Goal: Task Accomplishment & Management: Manage account settings

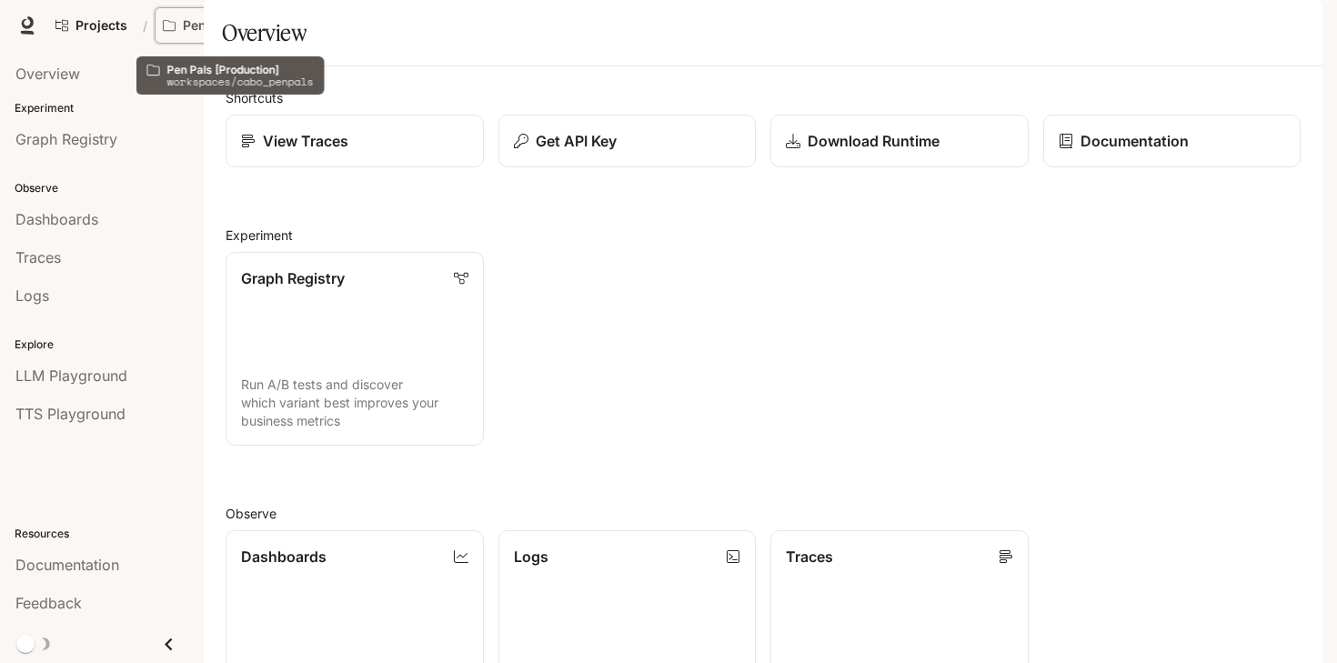
click at [218, 20] on p "Pen Pals [Production]" at bounding box center [234, 25] width 102 height 15
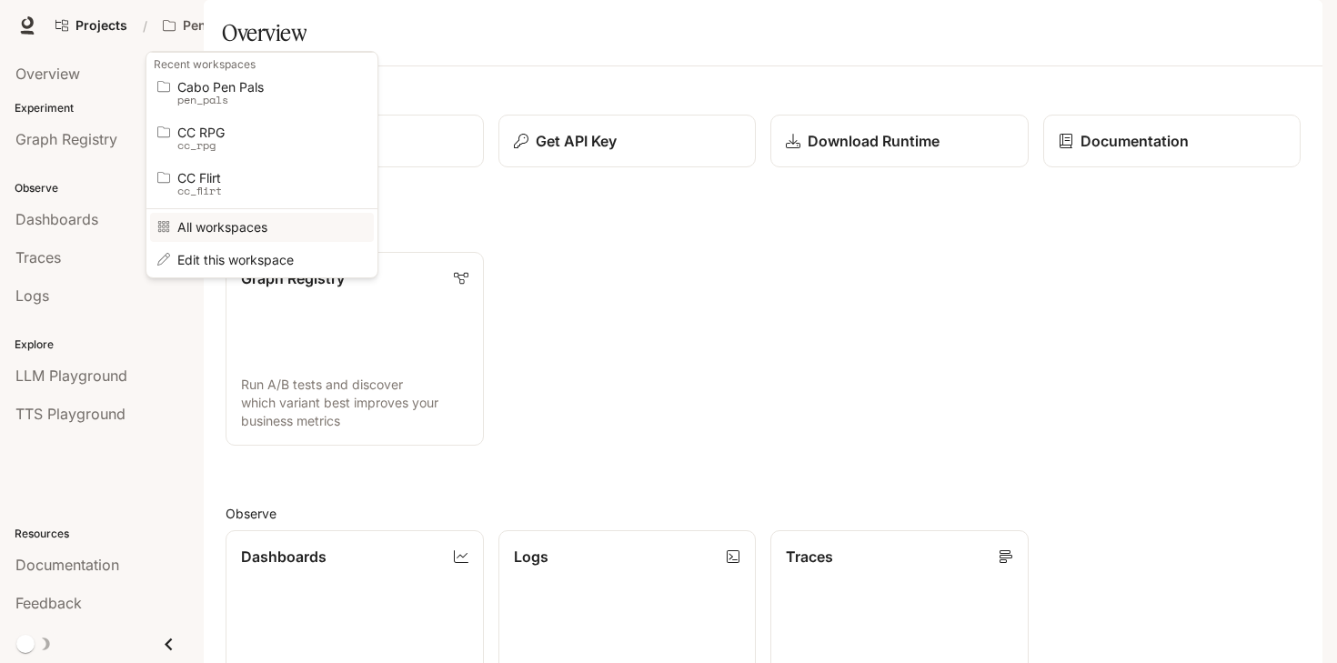
click at [225, 231] on span "All workspaces" at bounding box center [259, 227] width 164 height 14
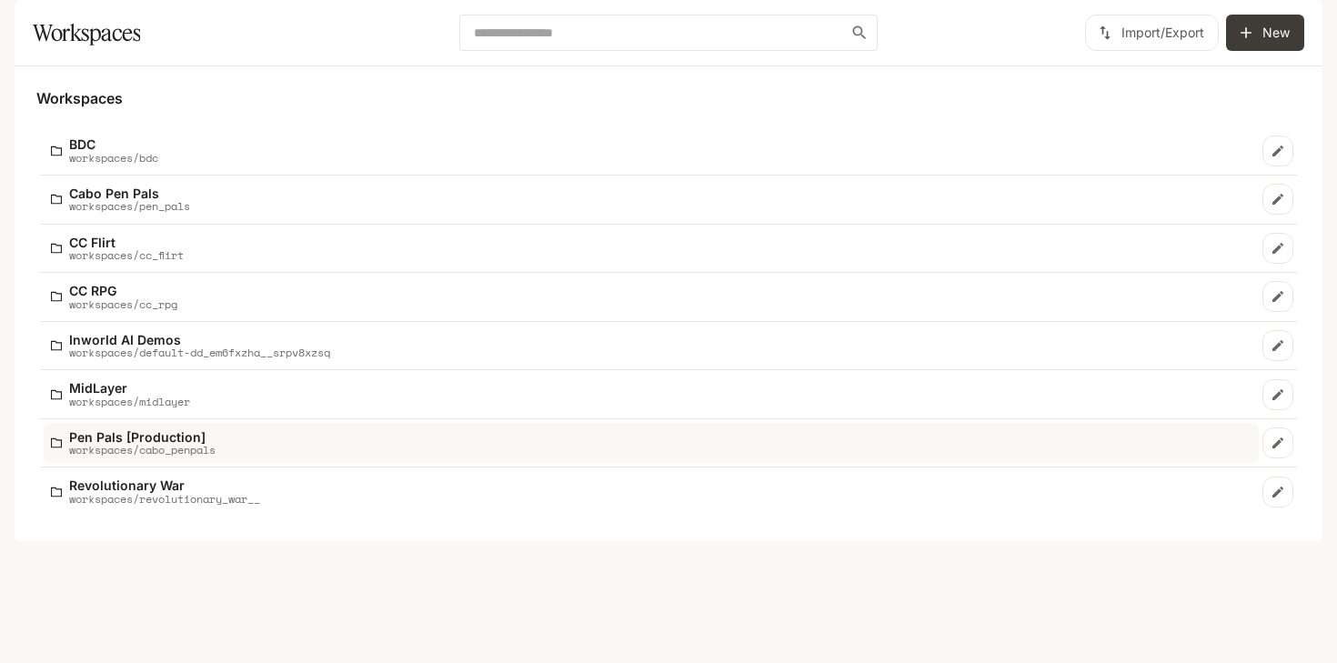
click at [146, 444] on p "Pen Pals [Production]" at bounding box center [142, 437] width 146 height 14
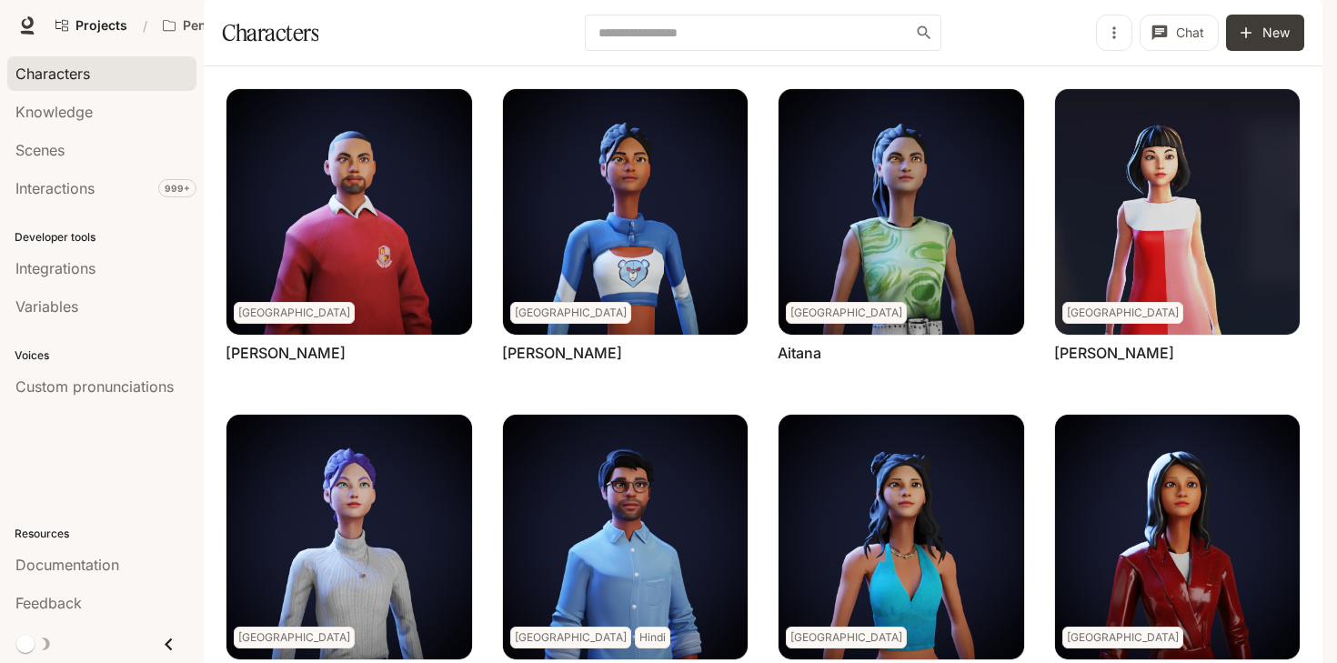
click at [99, 73] on div "Characters" at bounding box center [101, 74] width 173 height 22
click at [65, 156] on span "Scenes" at bounding box center [39, 150] width 49 height 22
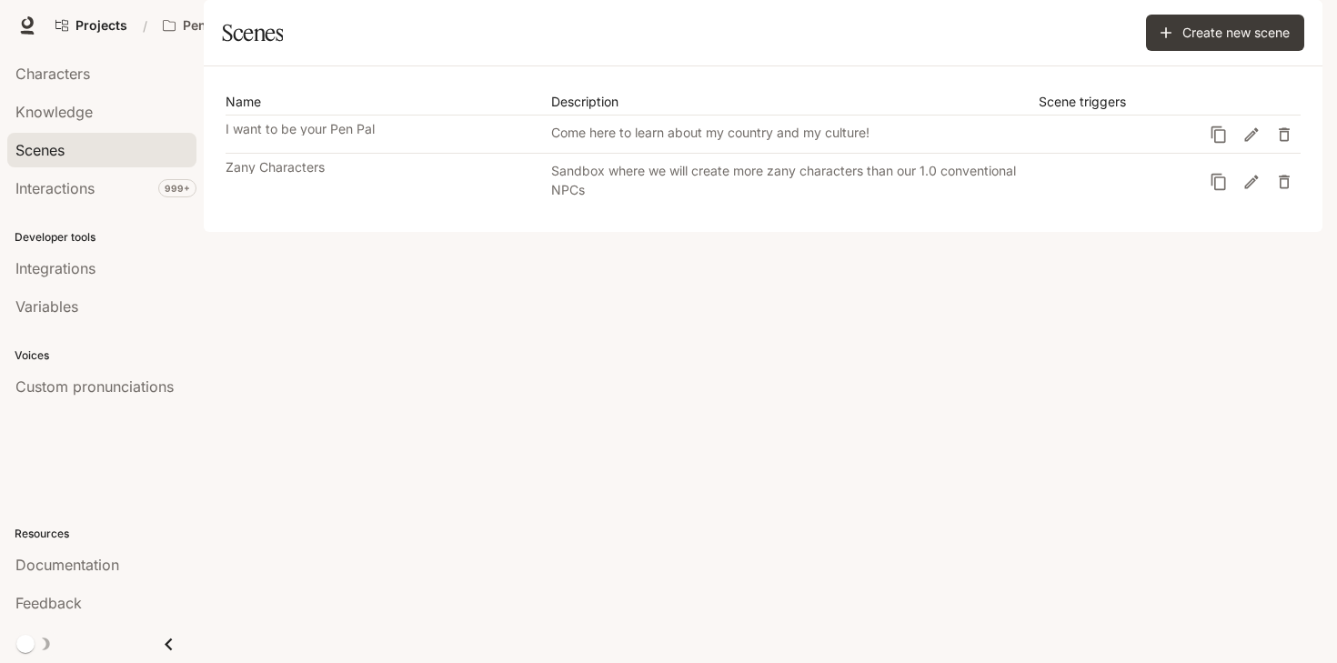
click at [385, 153] on link "I want to be your Pen Pal Come here to learn about my country and my culture!" at bounding box center [714, 134] width 977 height 37
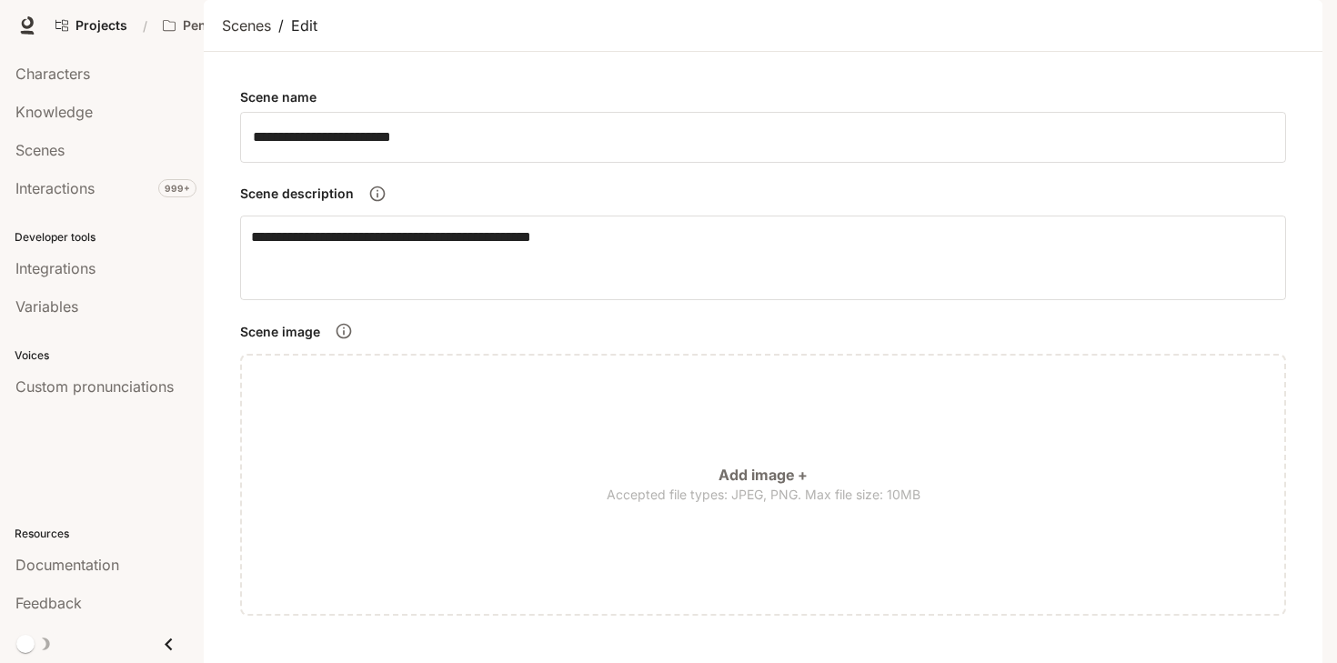
scroll to position [921, 0]
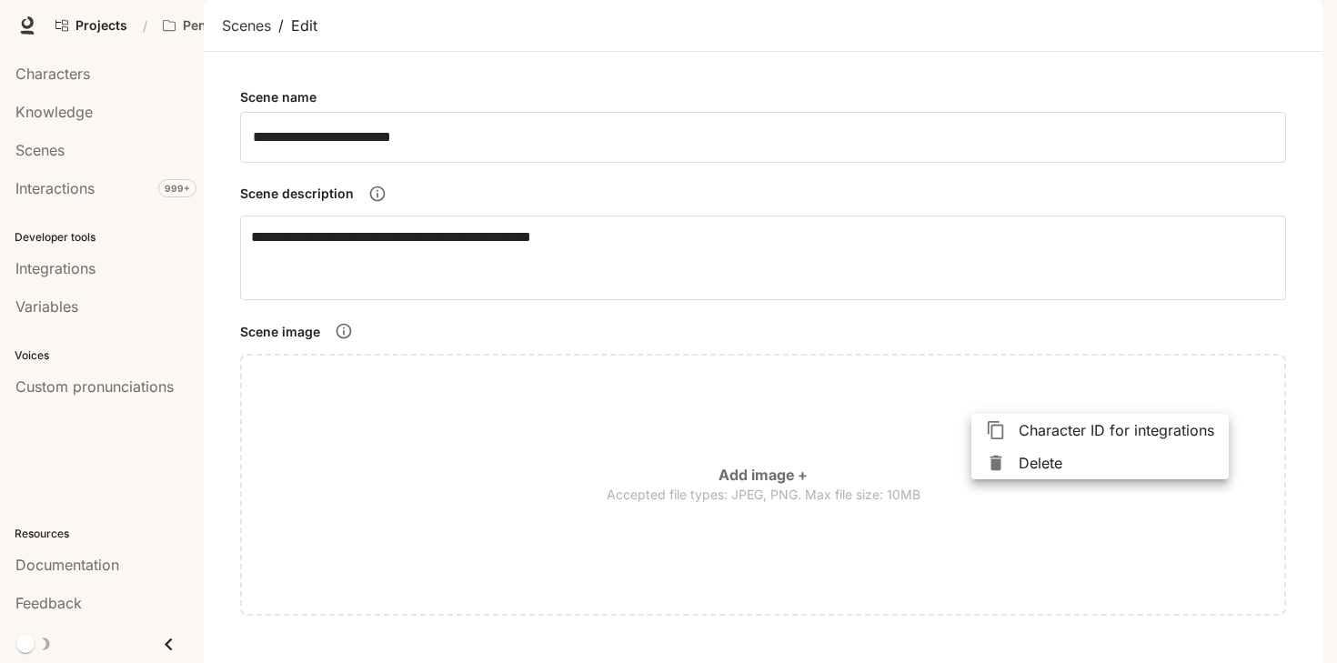
click at [1053, 438] on span "Character ID for integrations" at bounding box center [1117, 430] width 196 height 22
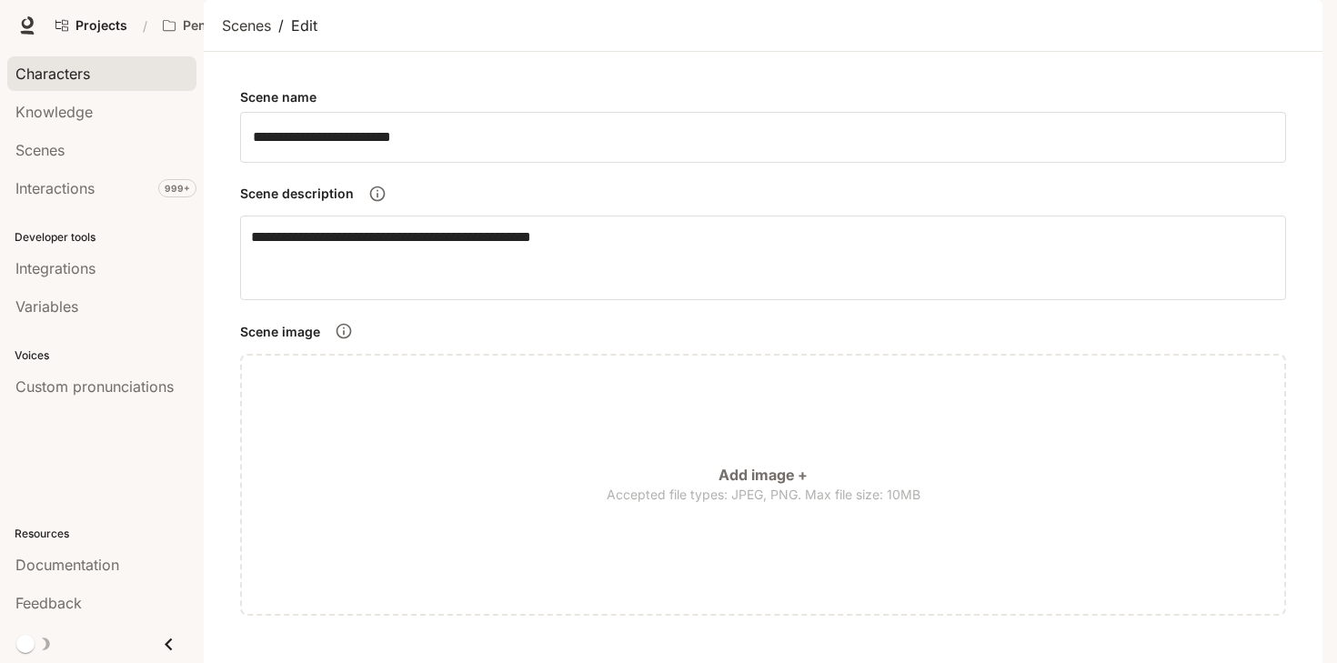
click at [84, 78] on span "Characters" at bounding box center [52, 74] width 75 height 22
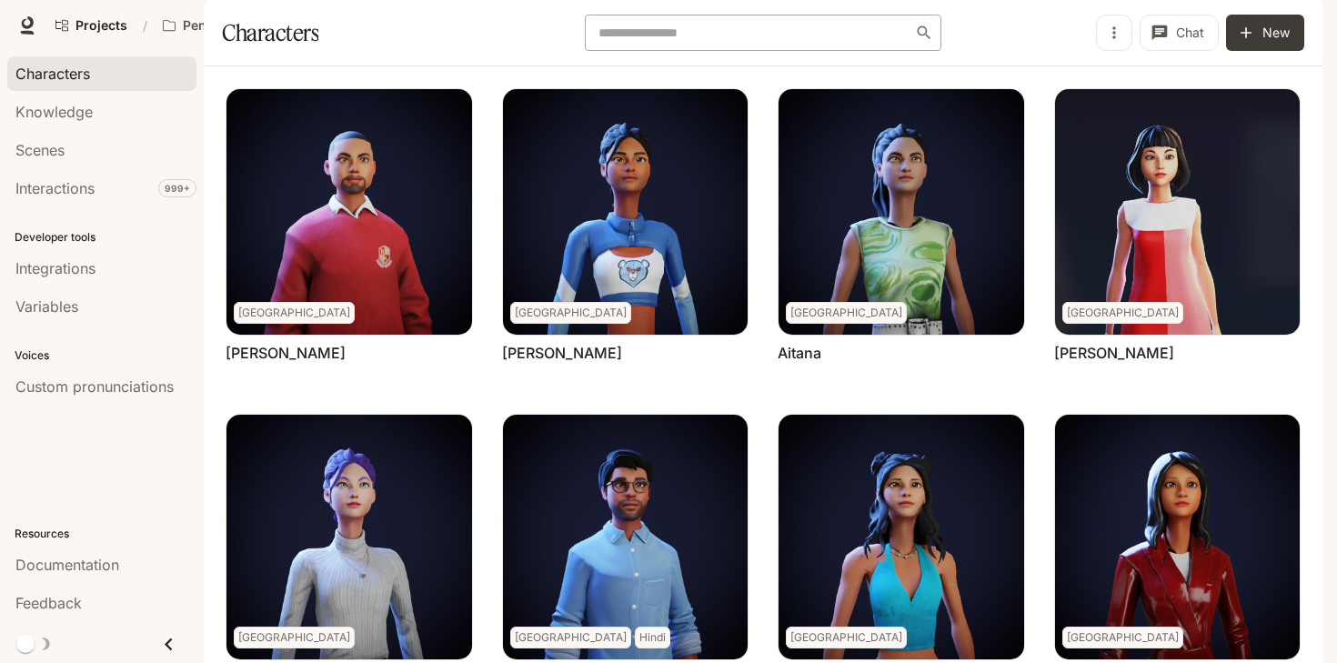
click at [669, 51] on div "​" at bounding box center [763, 33] width 356 height 36
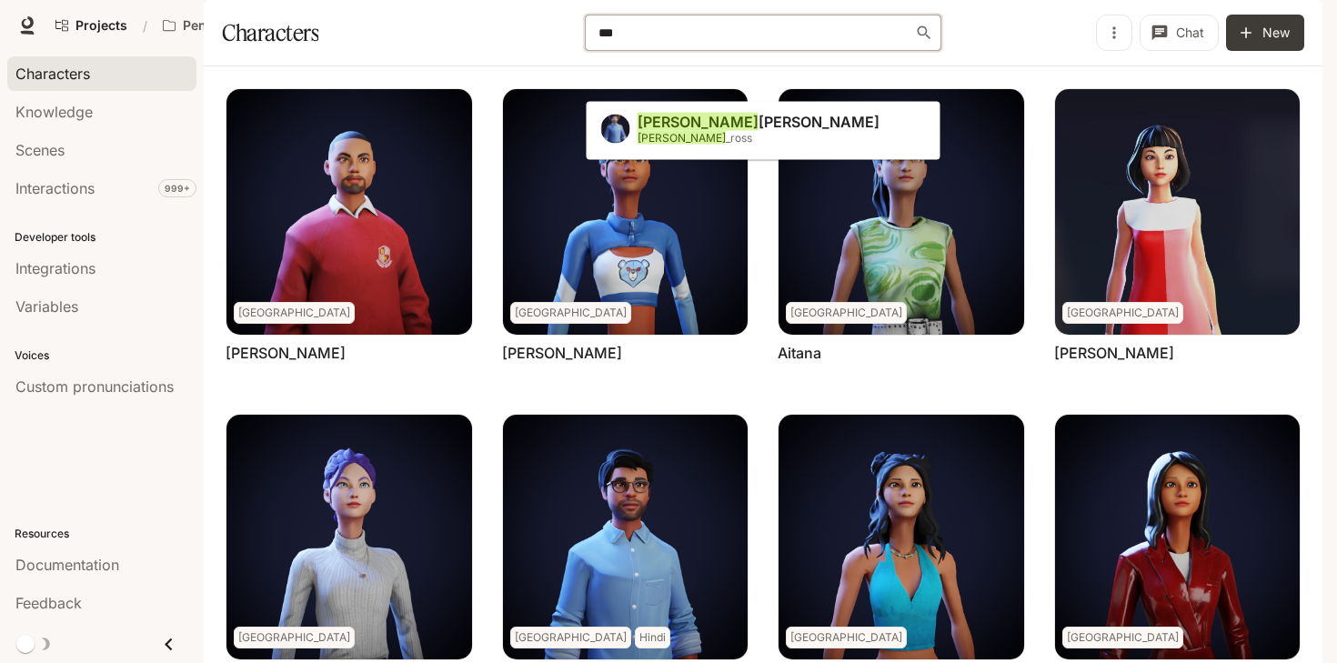
type input "***"
click at [696, 130] on div "[PERSON_NAME] [PERSON_NAME]" at bounding box center [759, 131] width 242 height 33
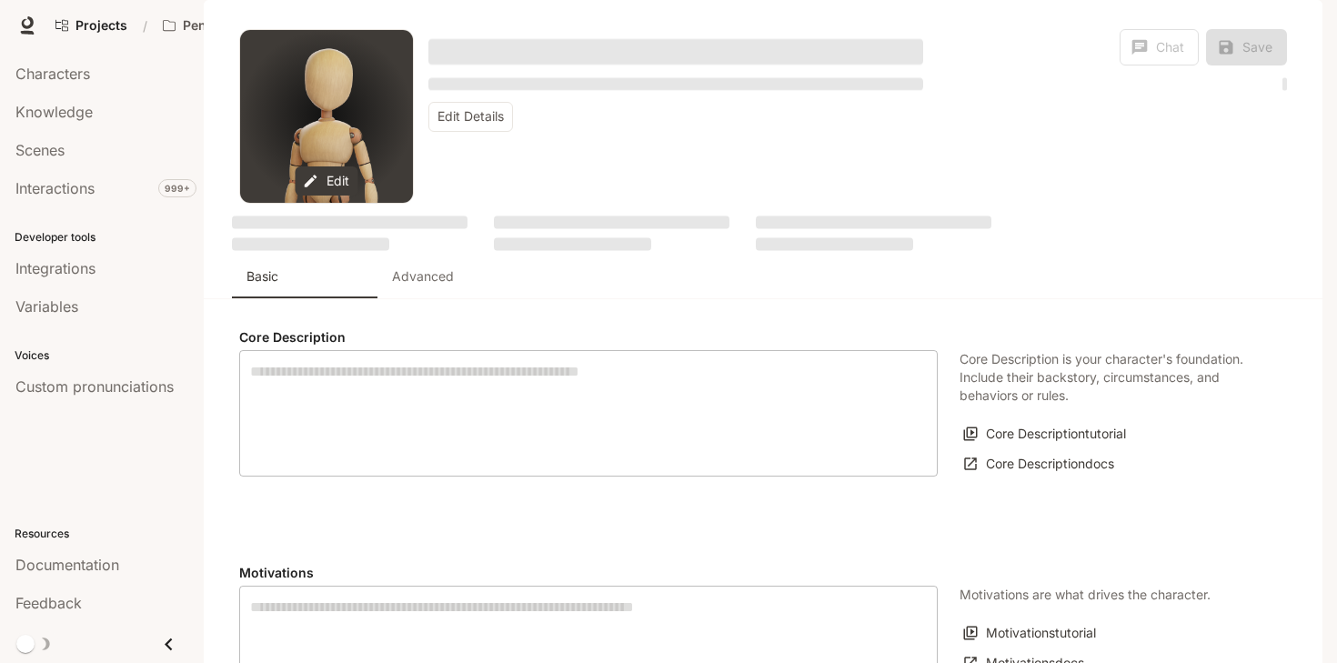
type textarea "**********"
type input "**"
type input "*"
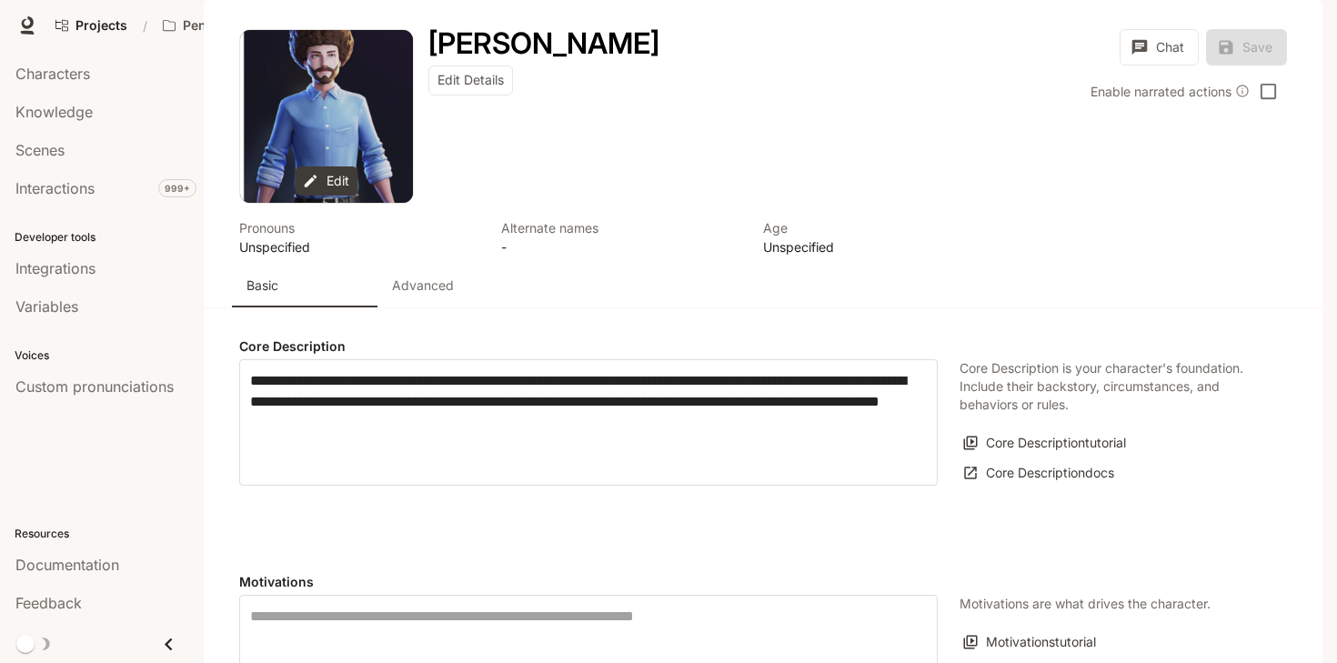
type input "**********"
click at [52, 144] on span "Scenes" at bounding box center [39, 150] width 49 height 22
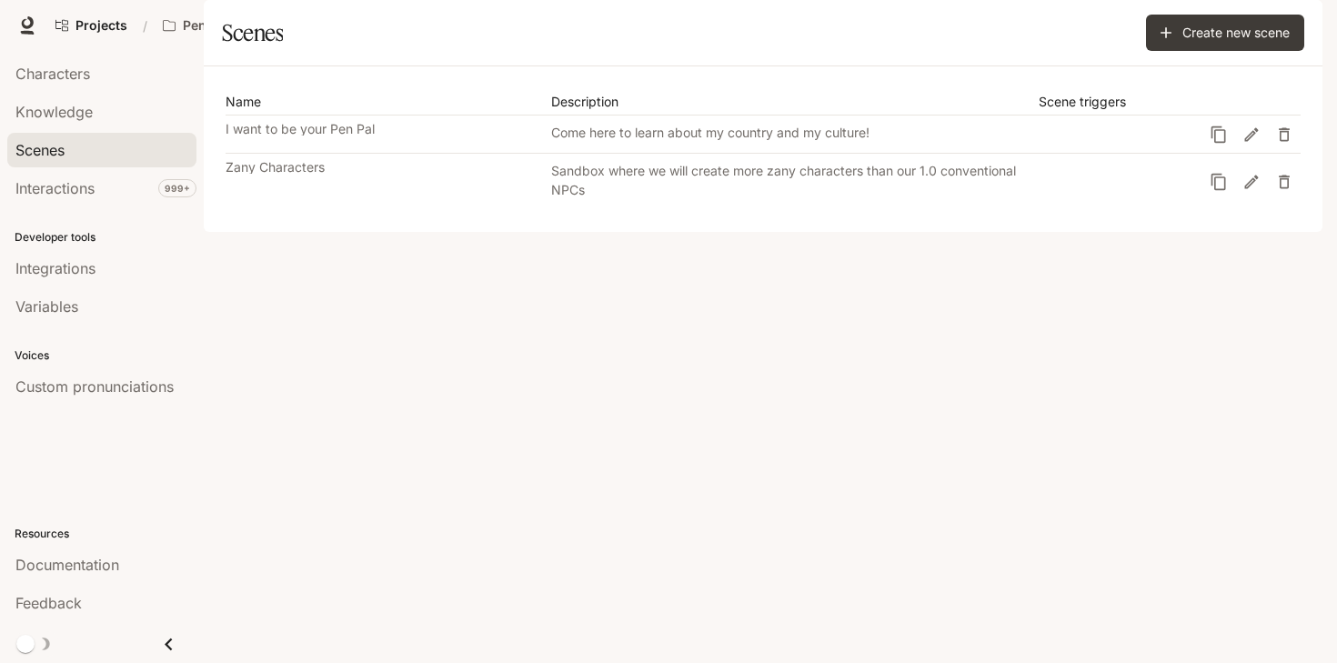
click at [338, 153] on link "I want to be your Pen Pal Come here to learn about my country and my culture!" at bounding box center [714, 134] width 977 height 37
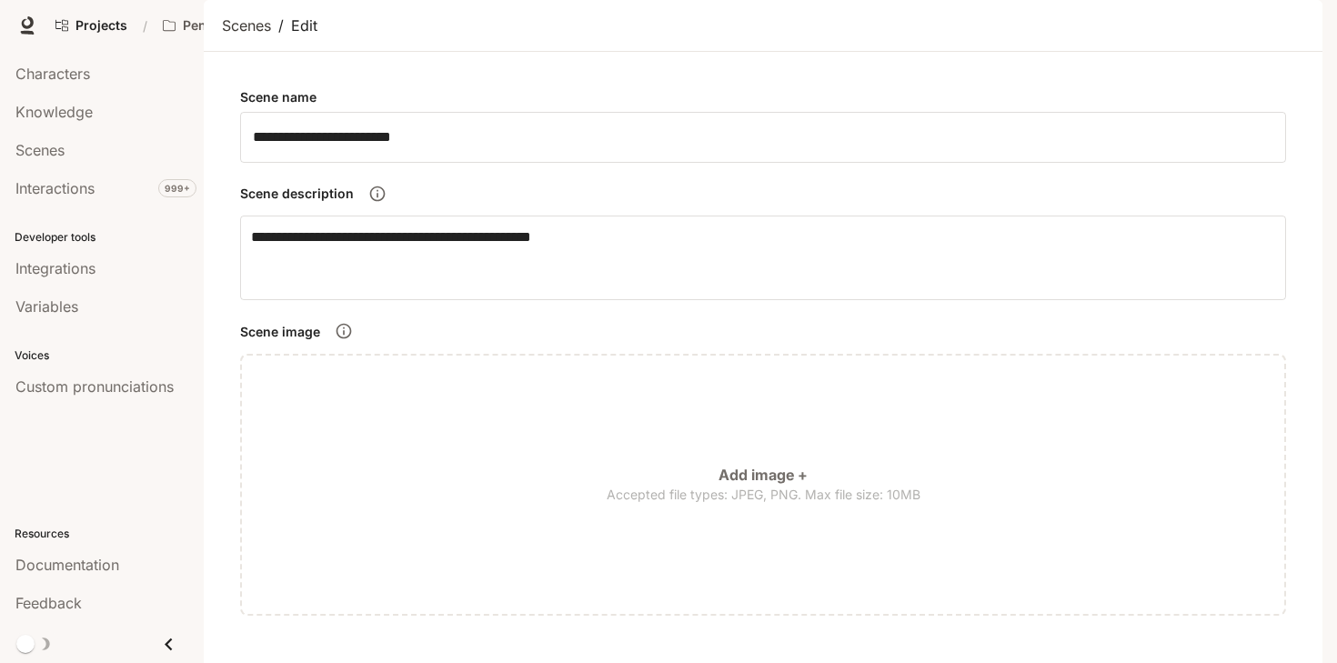
click at [401, 36] on div "Scenes / Edit" at bounding box center [763, 26] width 1083 height 22
click at [59, 149] on span "Scenes" at bounding box center [39, 150] width 49 height 22
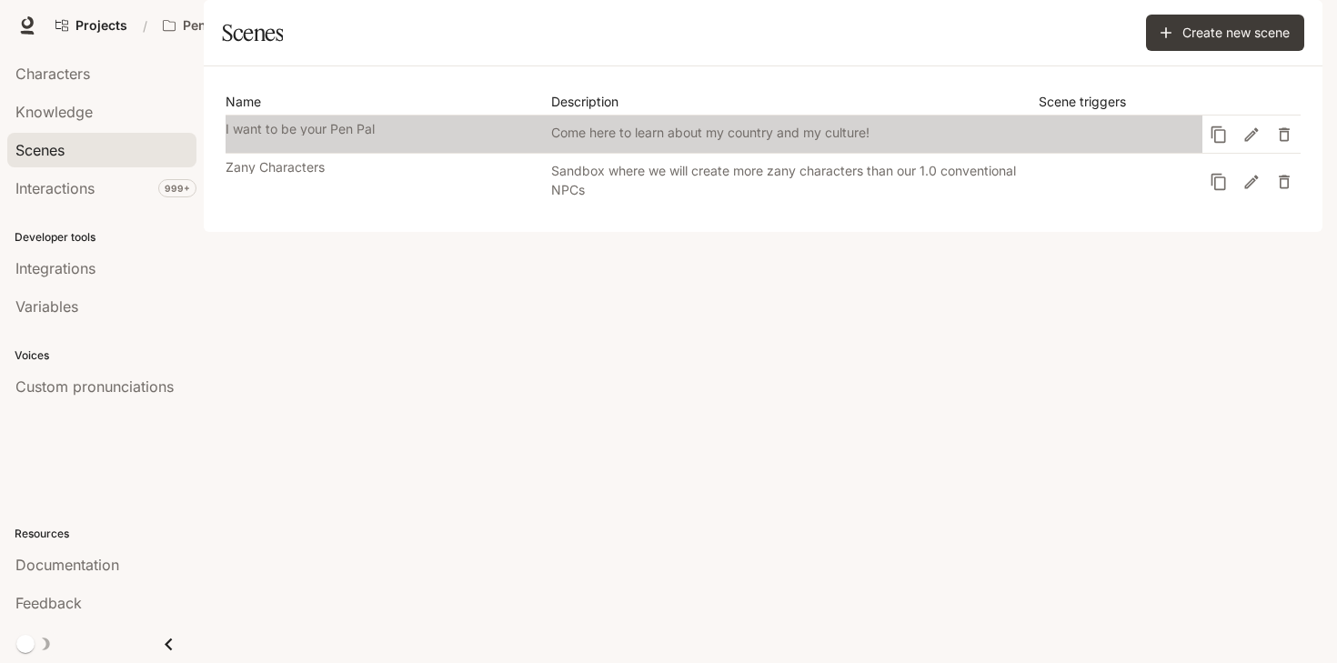
click at [586, 142] on div "Come here to learn about my country and my culture!" at bounding box center [795, 132] width 488 height 19
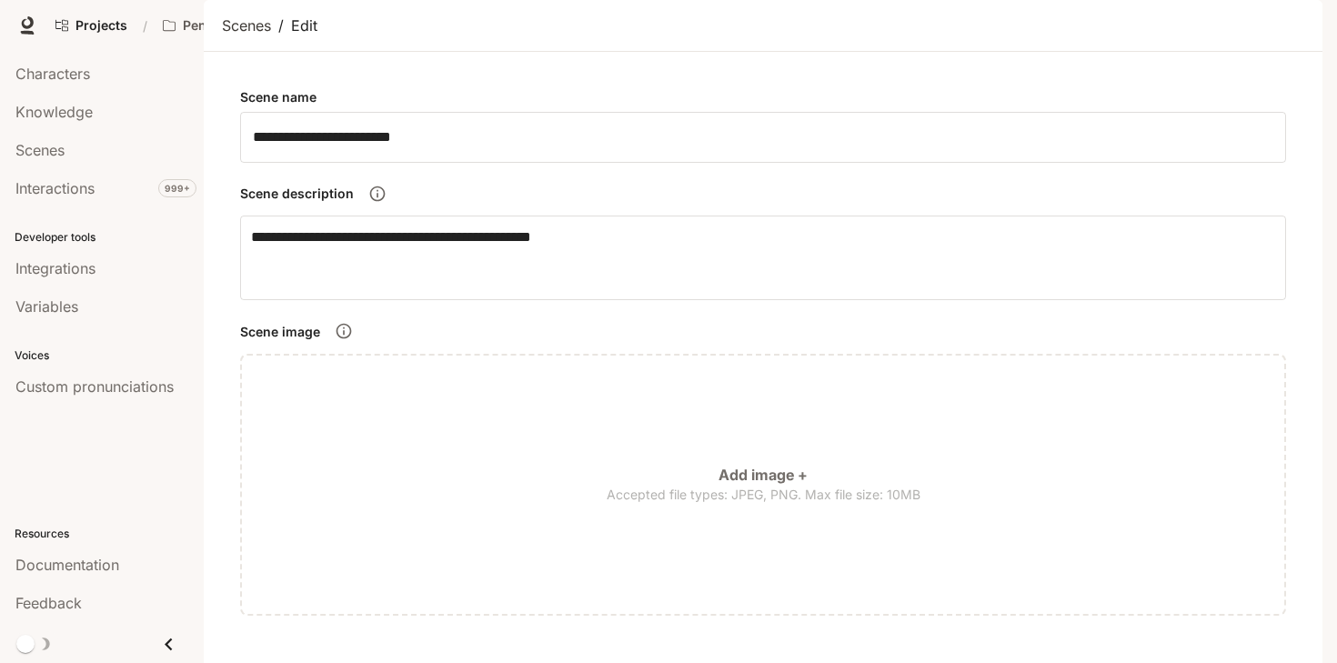
scroll to position [676, 0]
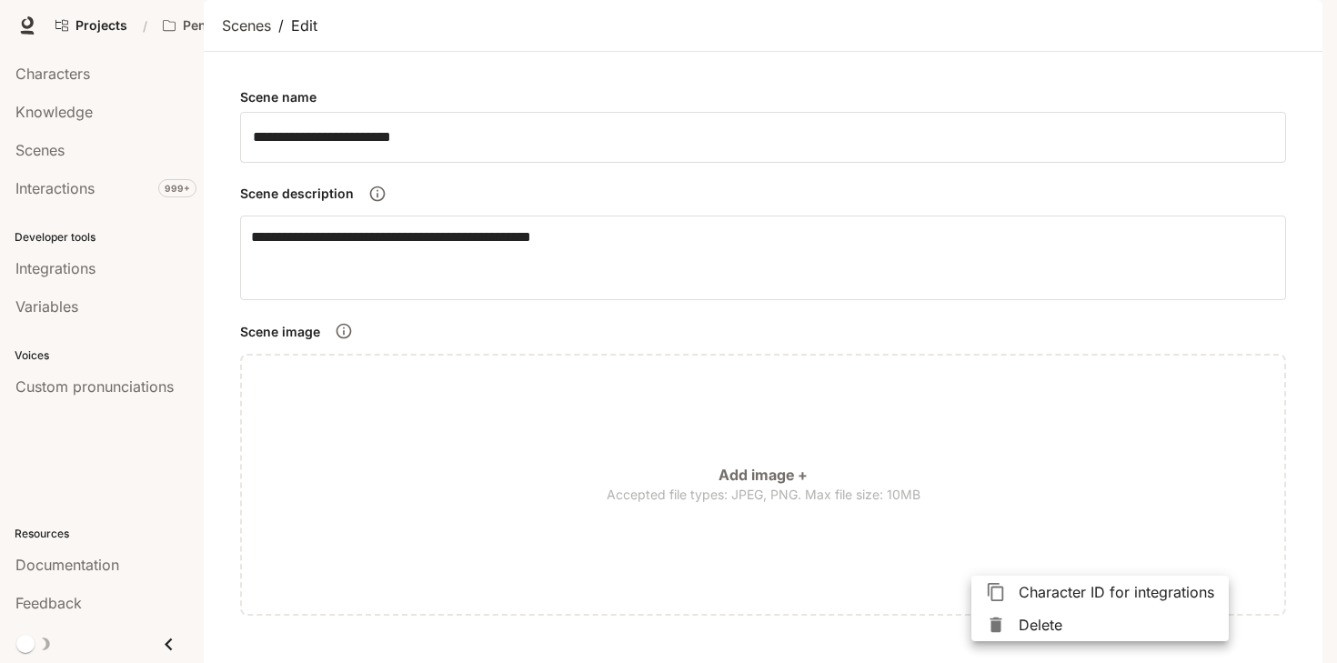
click at [1034, 594] on span "Character ID for integrations" at bounding box center [1117, 592] width 196 height 22
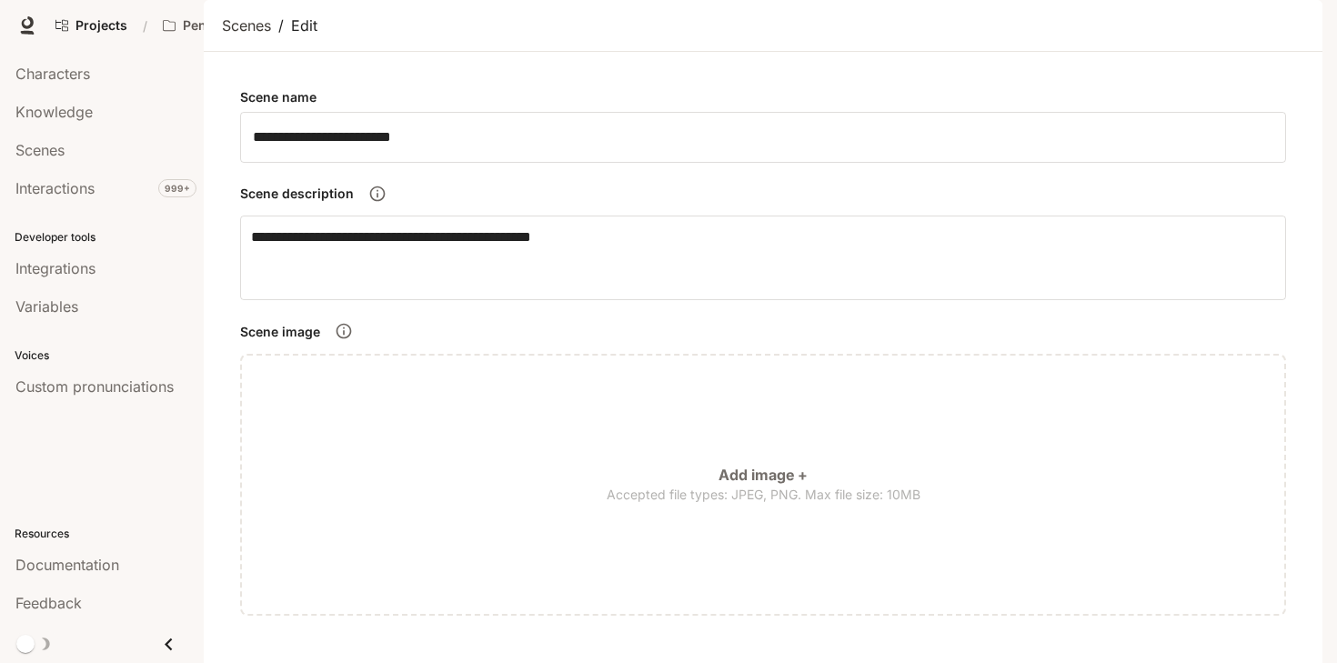
scroll to position [1091, 0]
click at [1295, 25] on img "button" at bounding box center [1297, 25] width 25 height 25
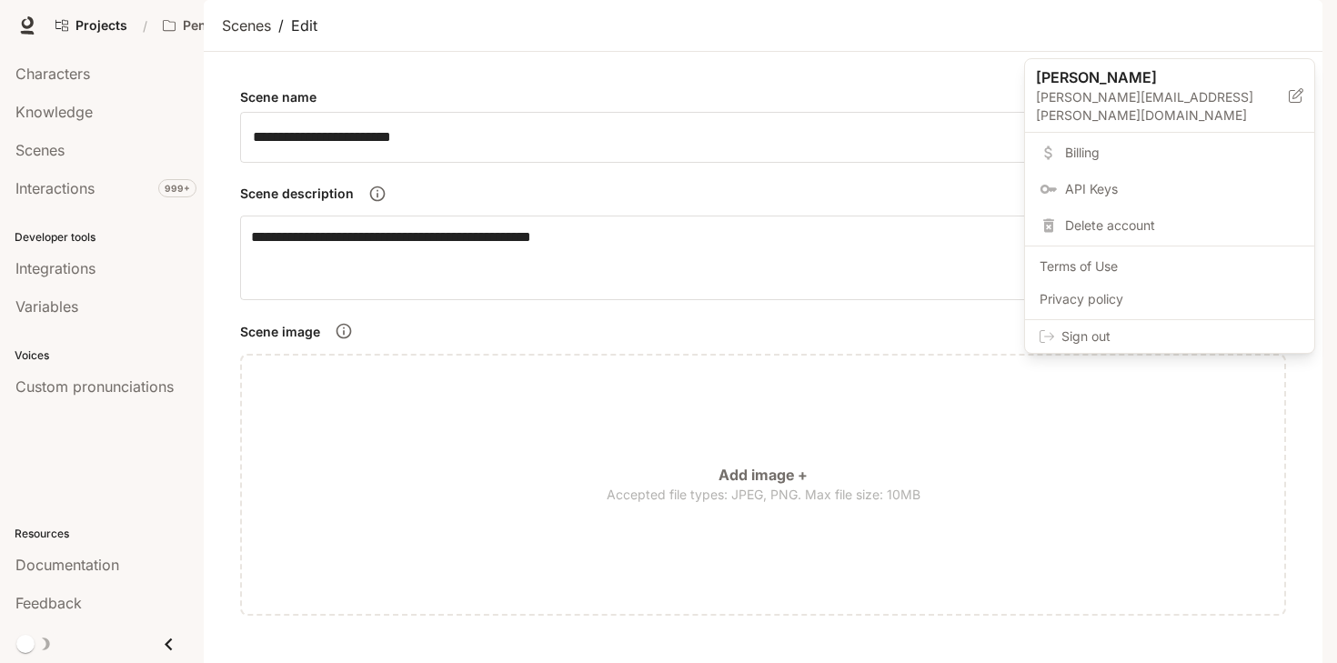
click at [1111, 144] on span "Billing" at bounding box center [1182, 153] width 235 height 18
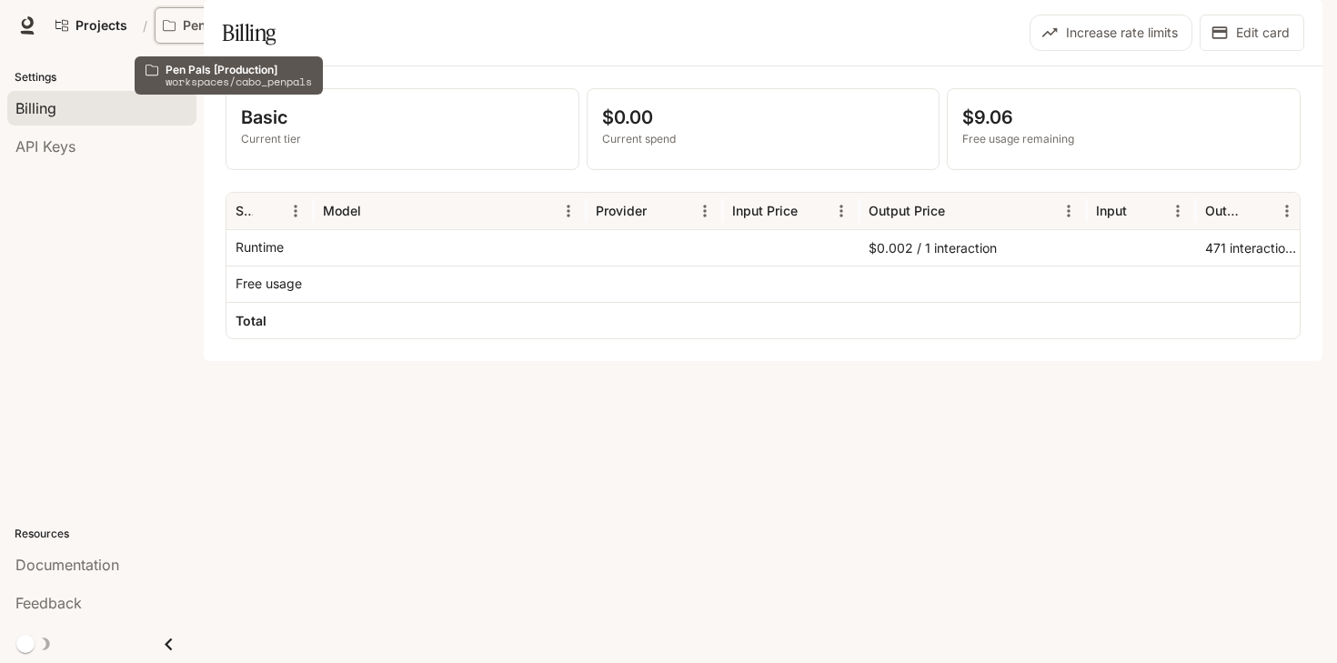
click at [205, 21] on p "Pen Pals [Production]" at bounding box center [234, 25] width 102 height 15
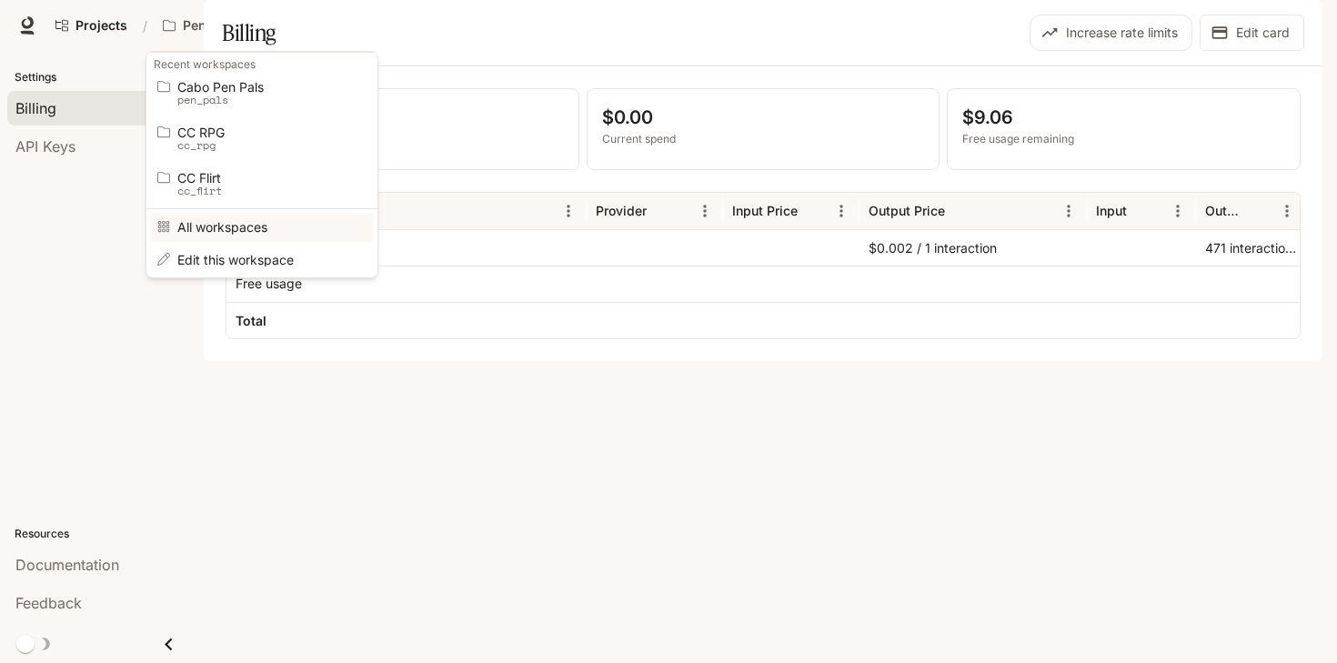
click at [247, 237] on link "All workspaces" at bounding box center [262, 227] width 224 height 28
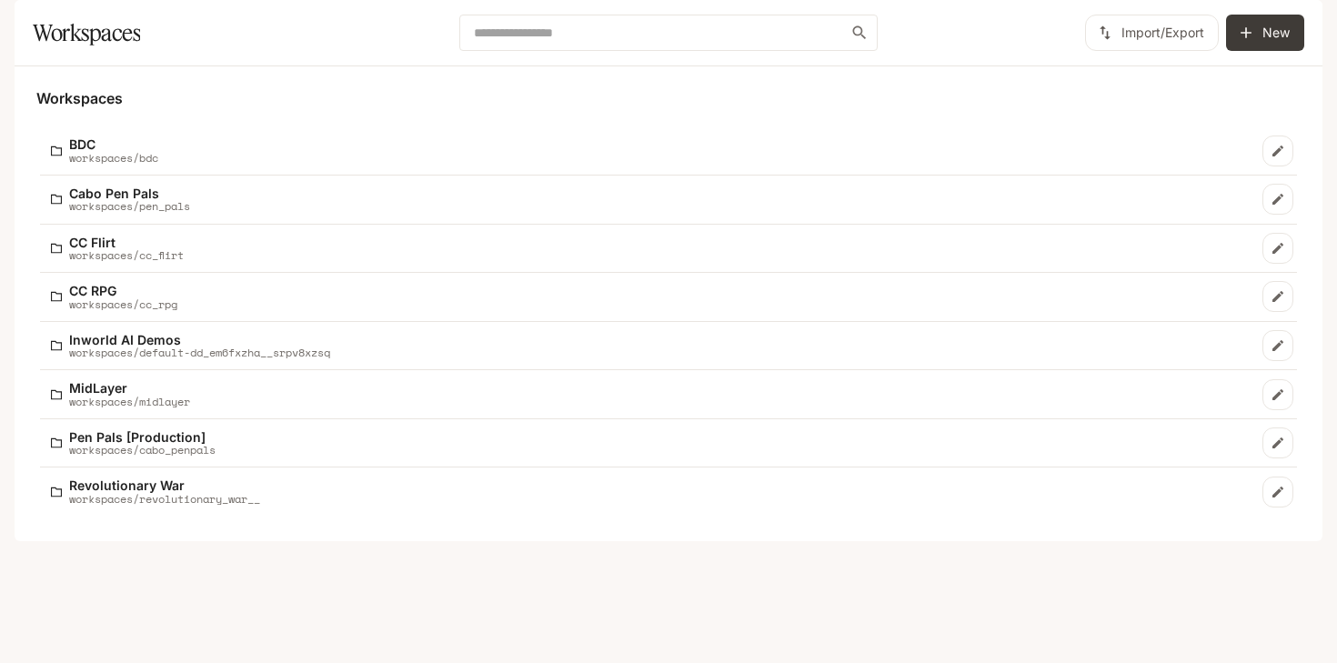
click at [1299, 27] on img "button" at bounding box center [1297, 25] width 25 height 25
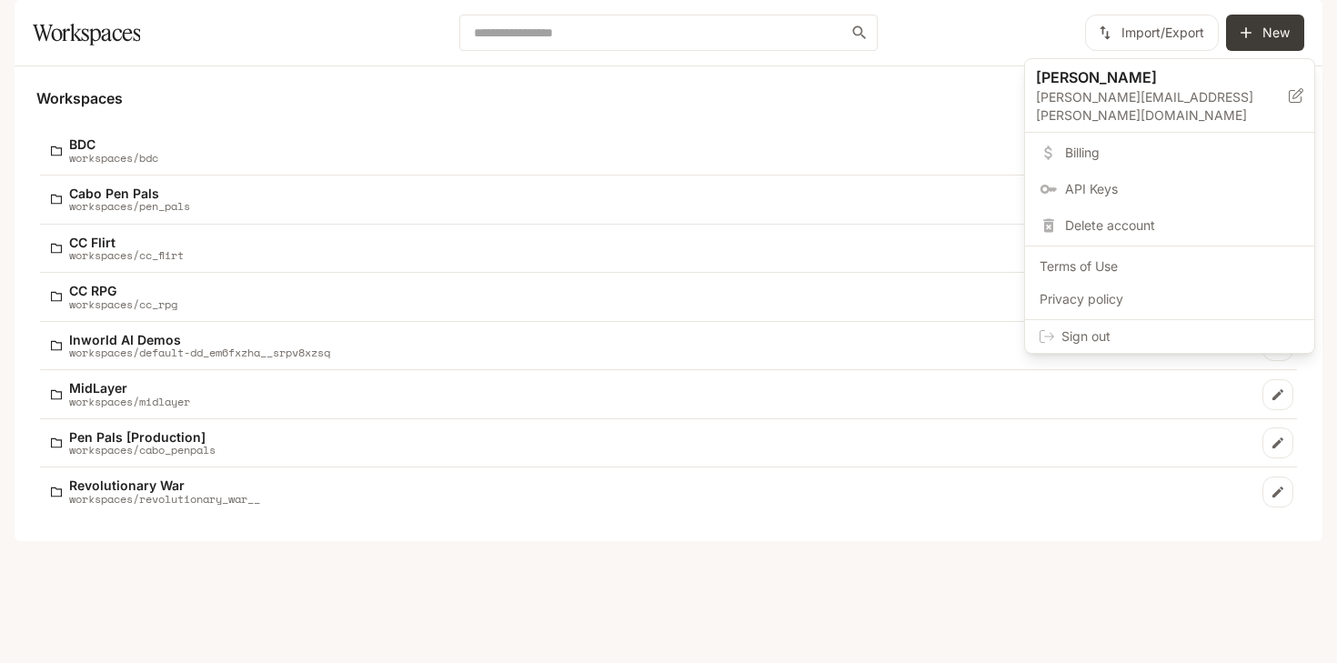
click at [1126, 12] on div at bounding box center [668, 331] width 1337 height 663
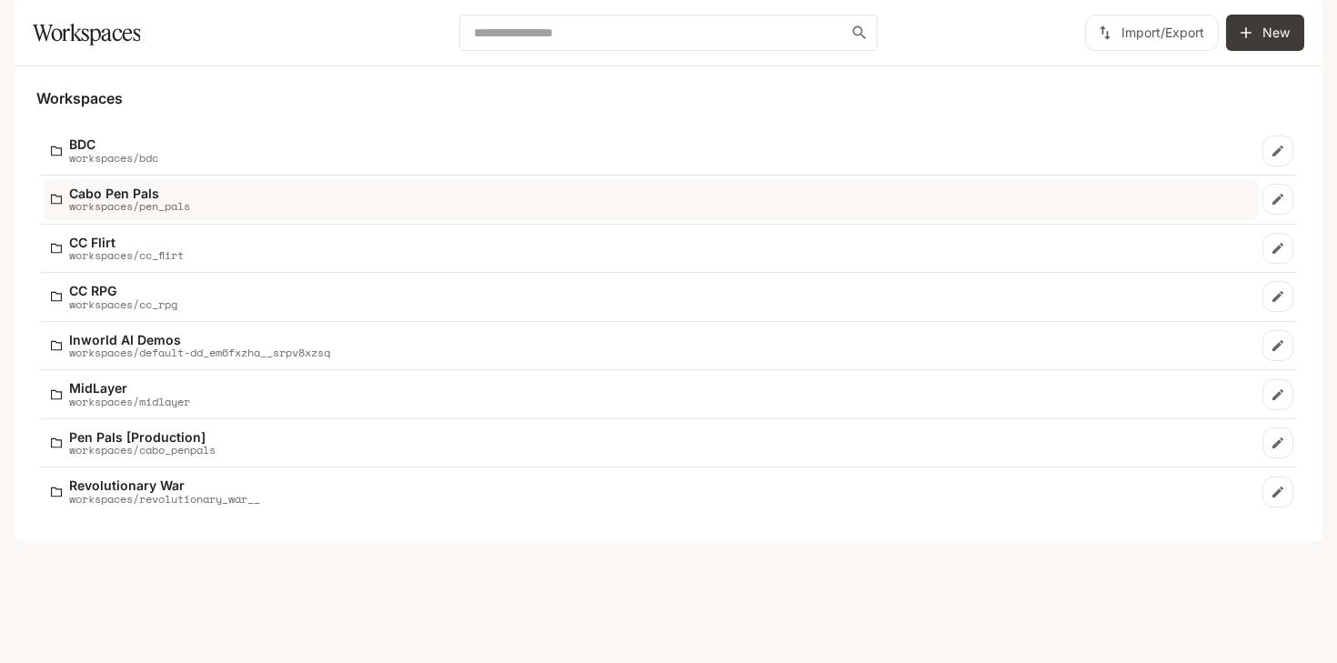
click at [102, 212] on p "workspaces/pen_pals" at bounding box center [129, 206] width 121 height 12
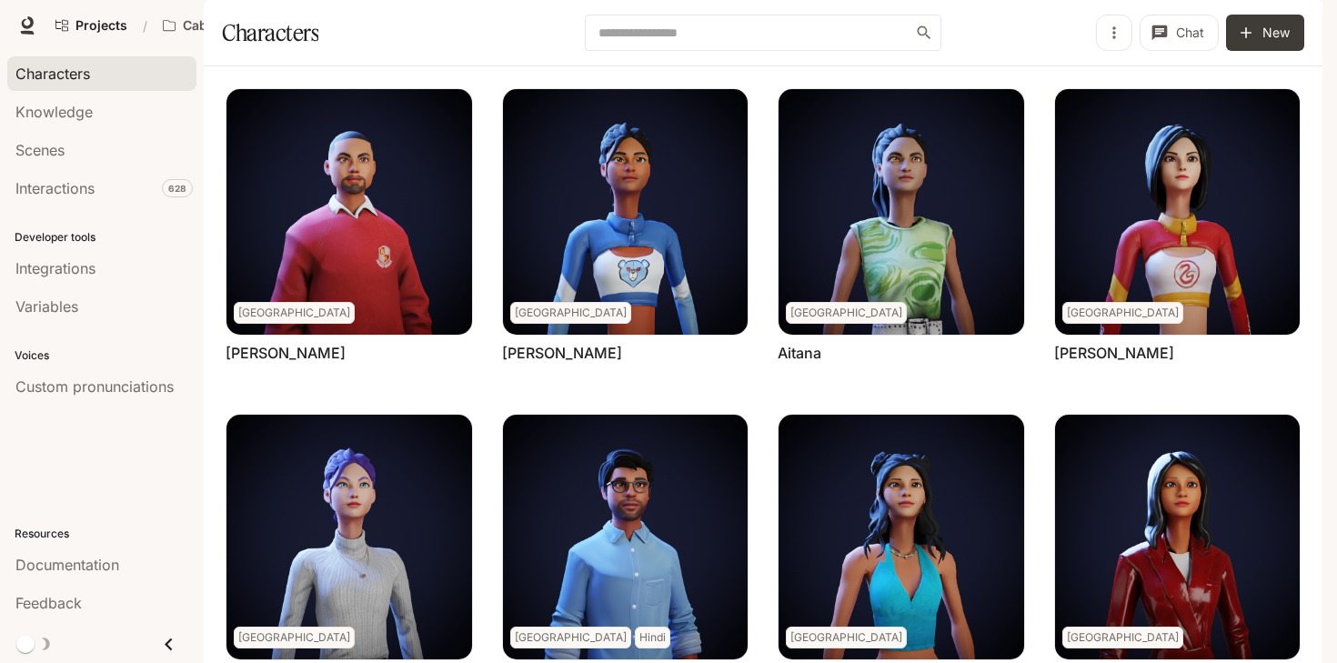
click at [1297, 22] on img "button" at bounding box center [1297, 25] width 25 height 25
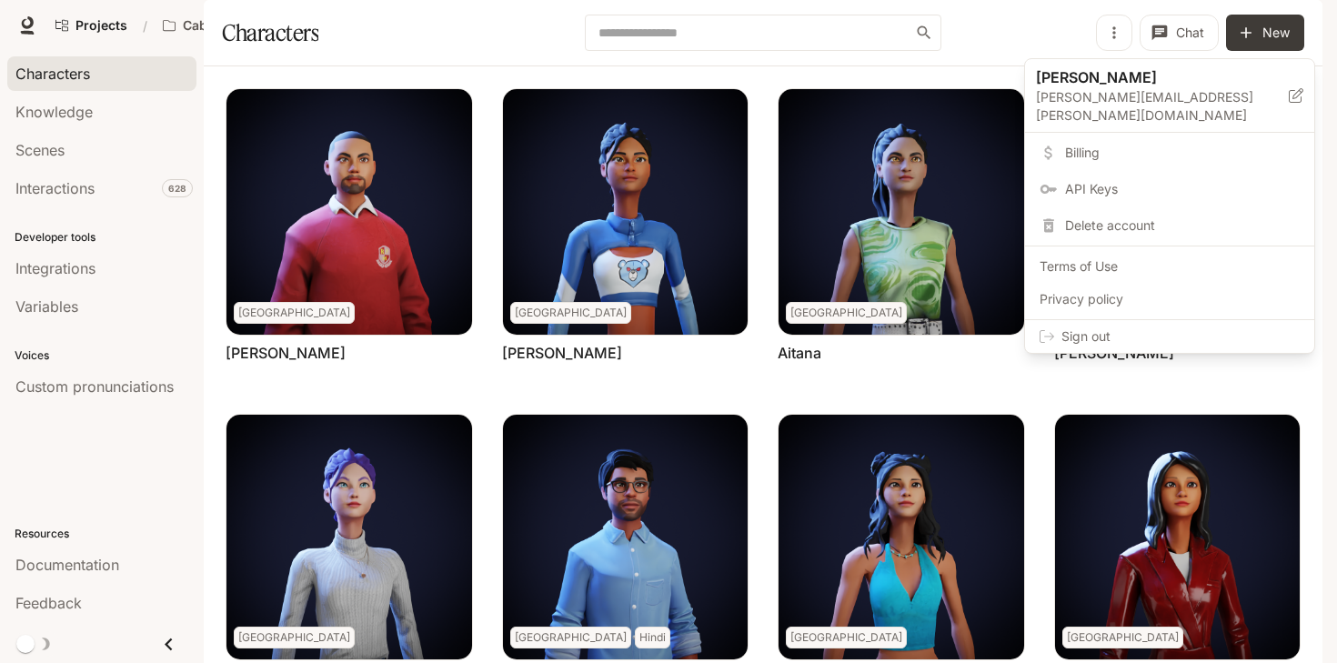
click at [817, 14] on div at bounding box center [668, 331] width 1337 height 663
